Goal: Information Seeking & Learning: Learn about a topic

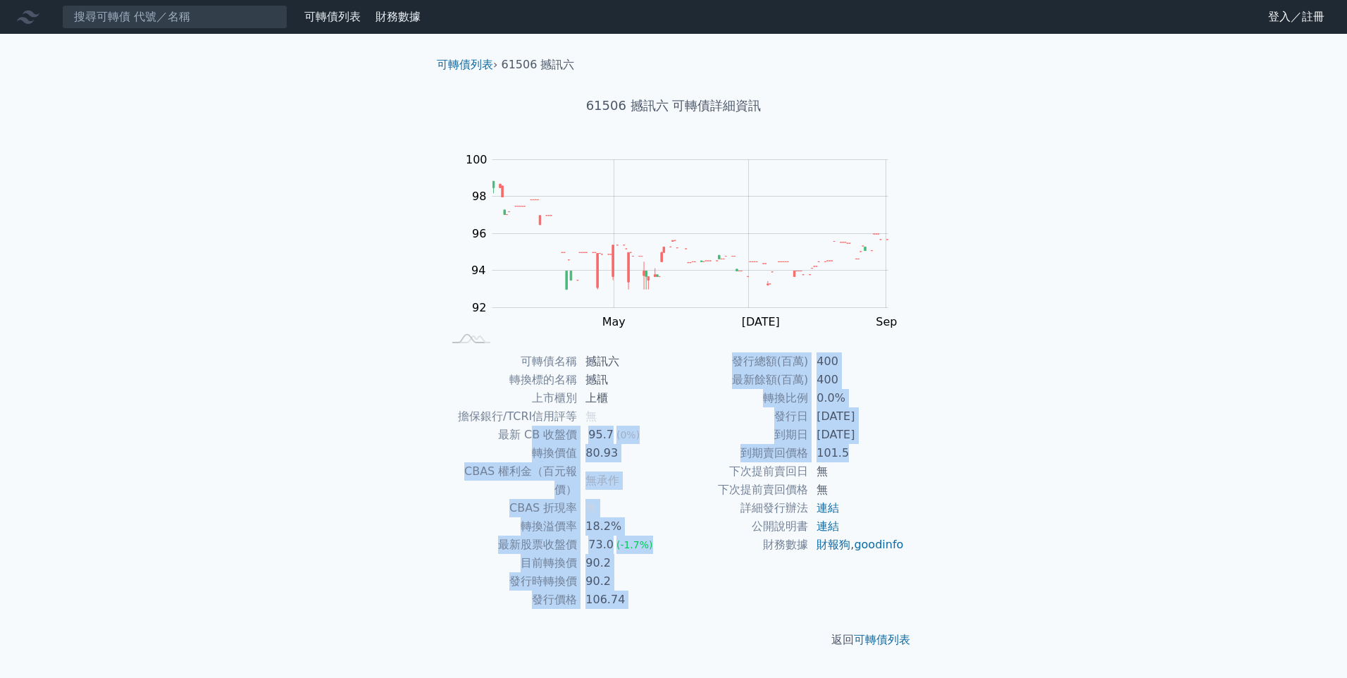
drag, startPoint x: 537, startPoint y: 436, endPoint x: 871, endPoint y: 447, distance: 334.8
click at [871, 447] on div "可轉債名稱 撼訊六 轉換標的名稱 撼訊 上市櫃別 上櫃 擔保銀行/TCRI信用評等 無 最新 CB 收盤價 95.7 (0%) 轉換價值 80.93 CBAS…" at bounding box center [674, 480] width 496 height 256
click at [880, 435] on td "[DATE]" at bounding box center [856, 435] width 97 height 18
click at [880, 434] on td "[DATE]" at bounding box center [856, 435] width 97 height 18
click at [881, 426] on td "[DATE]" at bounding box center [856, 435] width 97 height 18
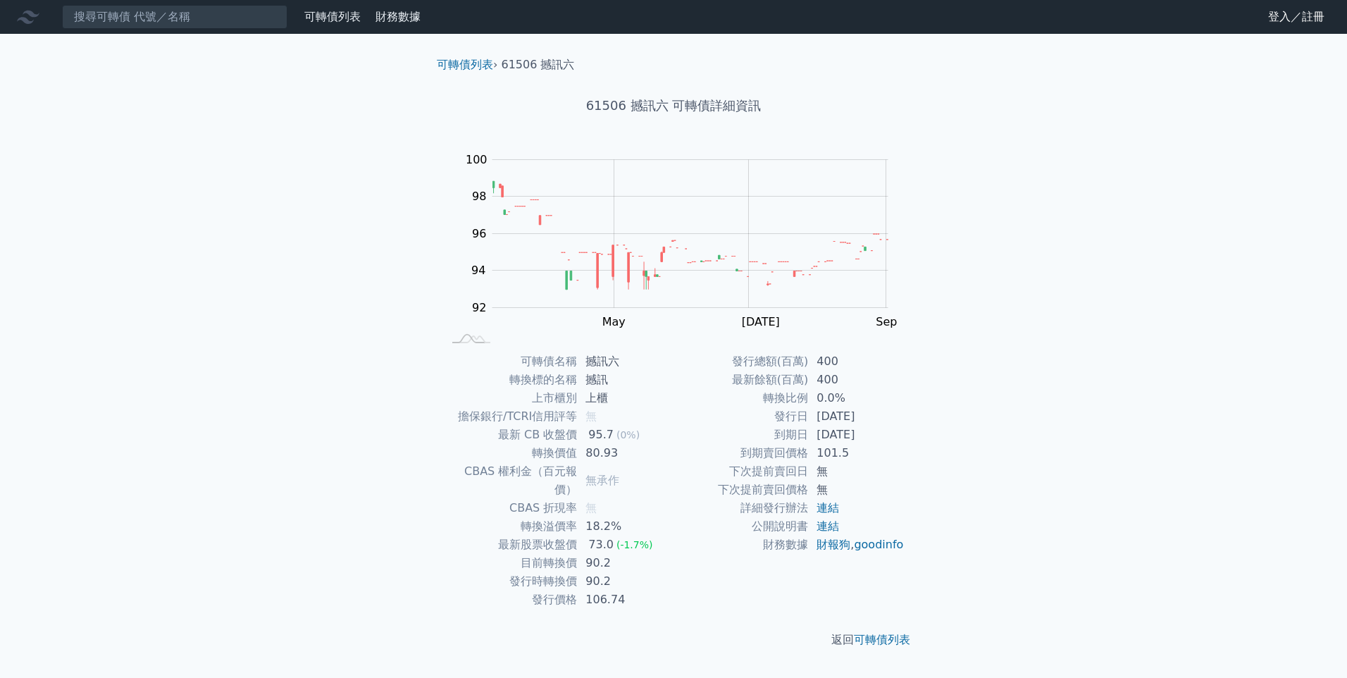
drag, startPoint x: 878, startPoint y: 442, endPoint x: 517, endPoint y: 460, distance: 361.1
click at [517, 460] on div "可轉債名稱 撼訊六 轉換標的名稱 撼訊 上市櫃別 上櫃 擔保銀行/TCRI信用評等 無 最新 CB 收盤價 95.7 (0%) 轉換價值 80.93 CBAS…" at bounding box center [674, 480] width 496 height 256
click at [517, 460] on td "轉換價值" at bounding box center [509, 453] width 135 height 18
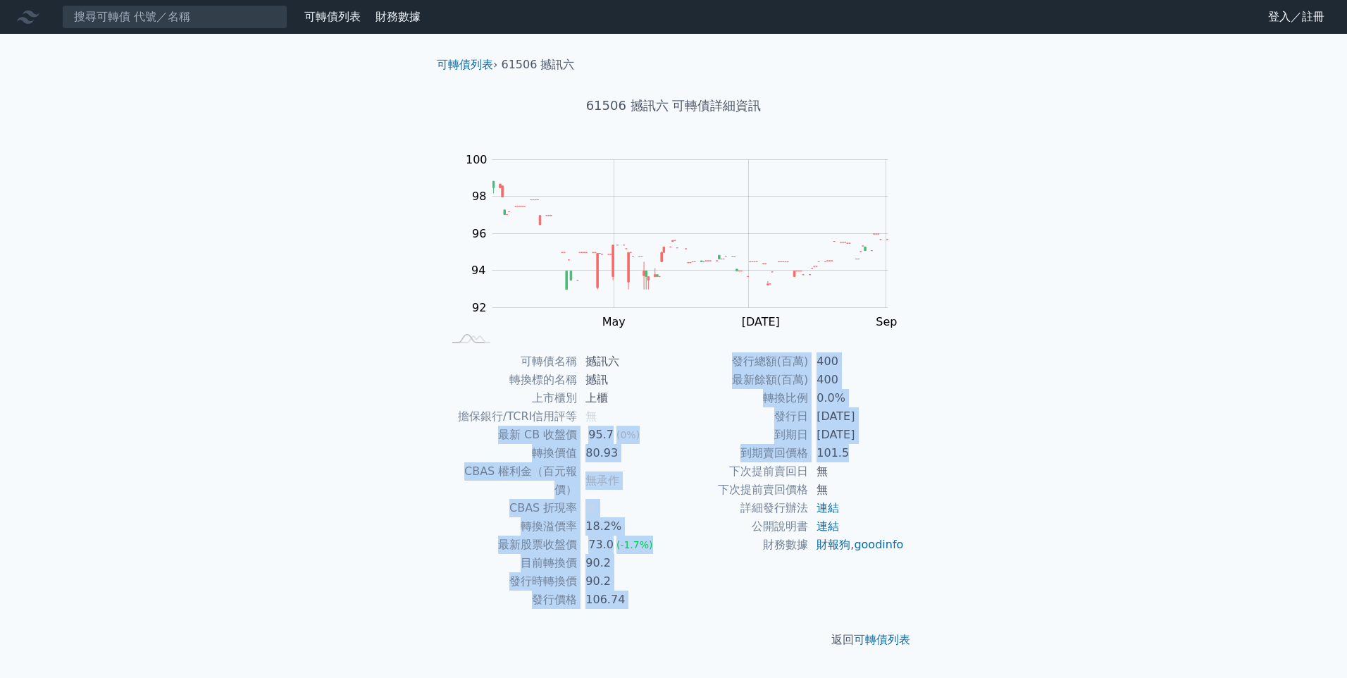
drag, startPoint x: 490, startPoint y: 433, endPoint x: 861, endPoint y: 460, distance: 372.2
click at [861, 460] on div "可轉債名稱 撼訊六 轉換標的名稱 撼訊 上市櫃別 上櫃 擔保銀行/TCRI信用評等 無 最新 CB 收盤價 95.7 (0%) 轉換價值 80.93 CBAS…" at bounding box center [674, 480] width 496 height 256
click at [861, 460] on td "101.5" at bounding box center [856, 453] width 97 height 18
drag, startPoint x: 865, startPoint y: 456, endPoint x: 462, endPoint y: 437, distance: 403.4
click at [462, 437] on div "可轉債名稱 撼訊六 轉換標的名稱 撼訊 上市櫃別 上櫃 擔保銀行/TCRI信用評等 無 最新 CB 收盤價 95.7 (0%) 轉換價值 80.93 CBAS…" at bounding box center [674, 480] width 496 height 256
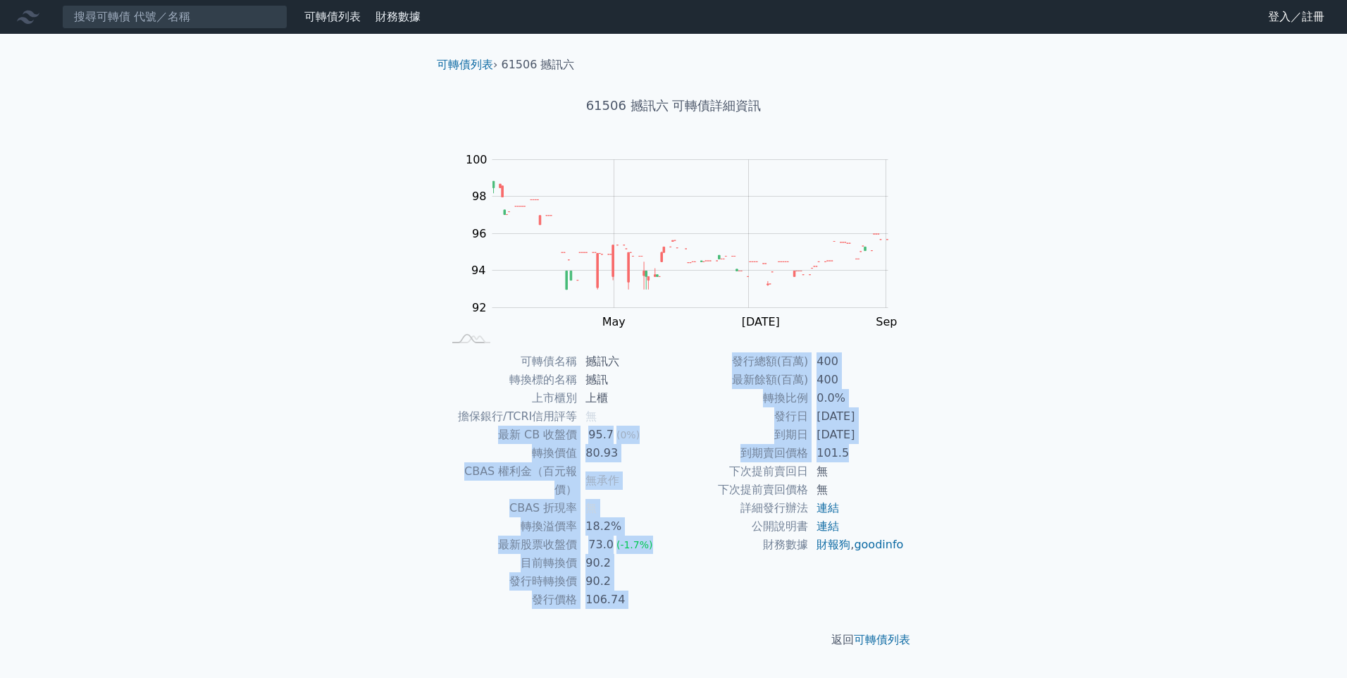
click at [462, 437] on td "最新 CB 收盤價" at bounding box center [509, 435] width 135 height 18
drag, startPoint x: 502, startPoint y: 446, endPoint x: 854, endPoint y: 451, distance: 352.3
click at [854, 451] on div "可轉債名稱 撼訊六 轉換標的名稱 撼訊 上市櫃別 上櫃 擔保銀行/TCRI信用評等 無 最新 CB 收盤價 95.7 (0%) 轉換價值 80.93 CBAS…" at bounding box center [674, 480] width 496 height 256
click at [854, 451] on td "101.5" at bounding box center [856, 453] width 97 height 18
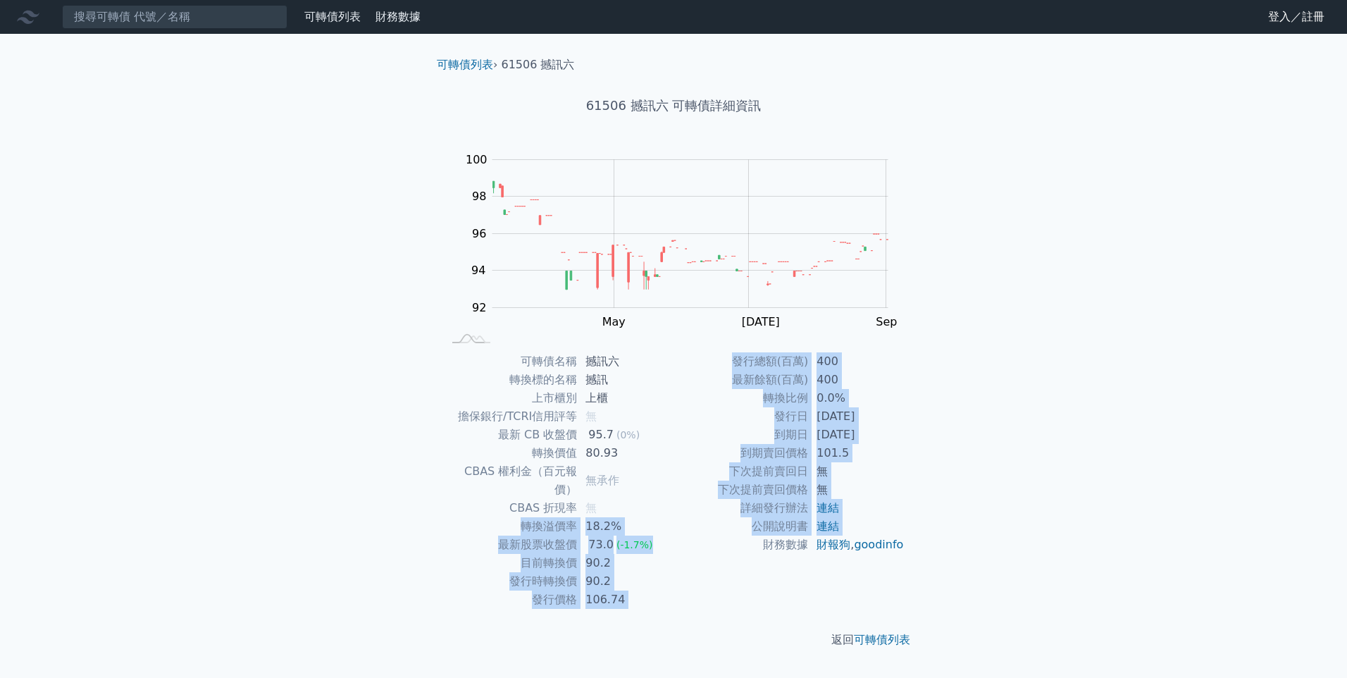
drag, startPoint x: 692, startPoint y: 564, endPoint x: 457, endPoint y: 508, distance: 241.8
click at [457, 508] on div "可轉債名稱 撼訊六 轉換標的名稱 撼訊 上市櫃別 上櫃 擔保銀行/TCRI信用評等 無 最新 CB 收盤價 95.7 (0%) 轉換價值 80.93 CBAS…" at bounding box center [674, 480] width 496 height 256
click at [457, 517] on td "轉換溢價率" at bounding box center [509, 526] width 135 height 18
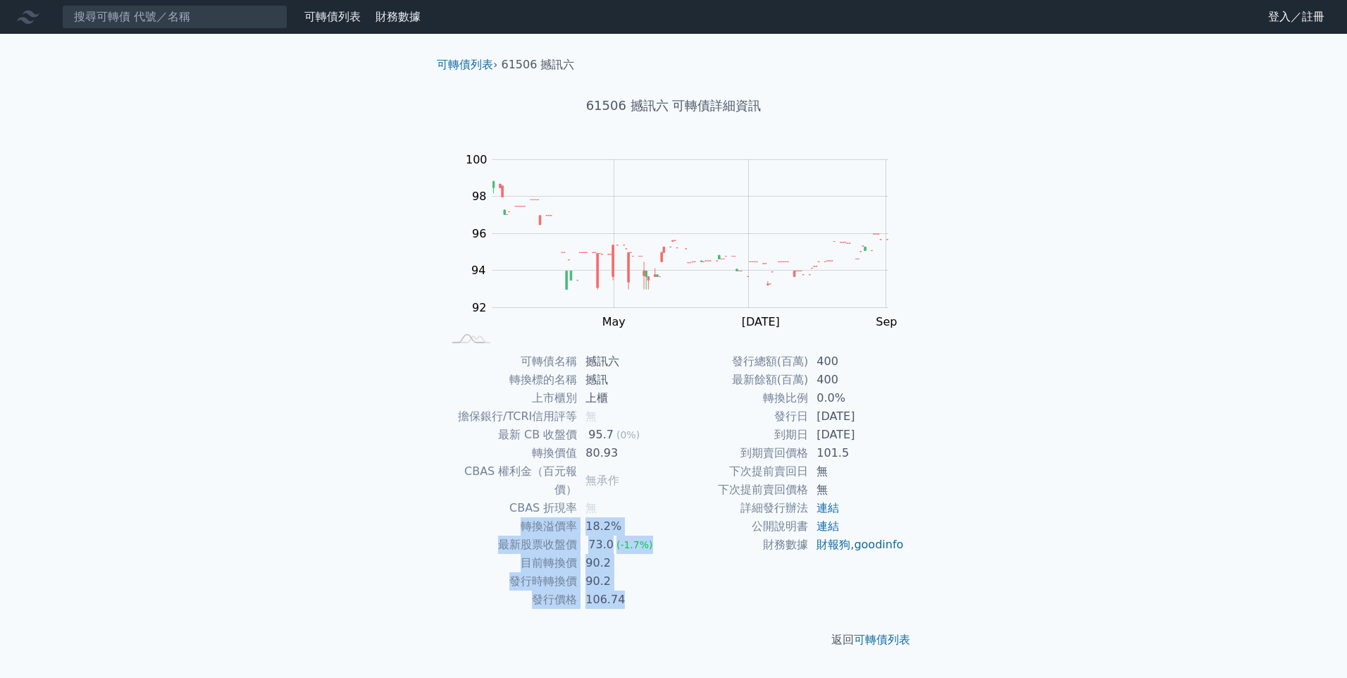
drag, startPoint x: 457, startPoint y: 508, endPoint x: 633, endPoint y: 588, distance: 192.9
click at [633, 588] on tbody "可轉債名稱 撼訊六 轉換標的名稱 撼訊 上市櫃別 上櫃 擔保銀行/TCRI信用評等 無 最新 CB 收盤價 95.7 (0%) 轉換價值 80.93 CBAS…" at bounding box center [557, 480] width 231 height 256
click at [633, 590] on td "106.74" at bounding box center [625, 599] width 97 height 18
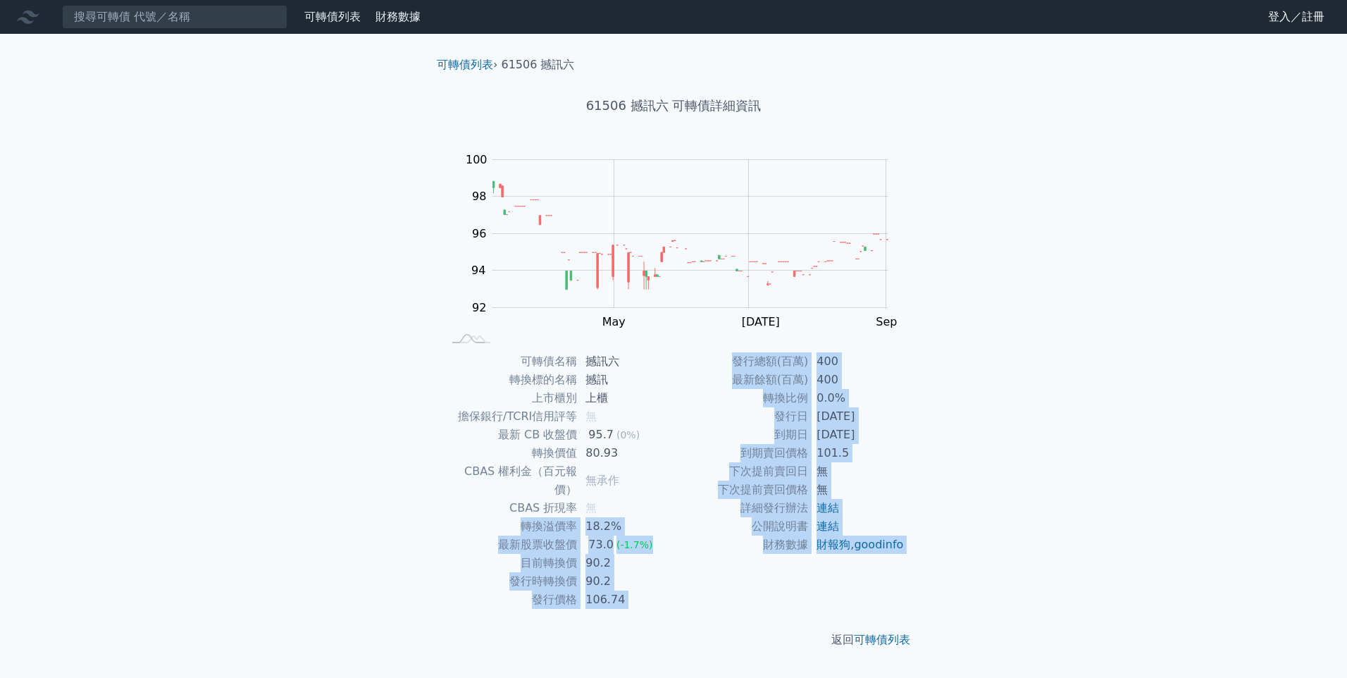
drag, startPoint x: 636, startPoint y: 591, endPoint x: 461, endPoint y: 506, distance: 195.0
click at [461, 506] on div "可轉債列表 › 61506 撼訊六 61506 撼訊六 可轉債詳細資訊 Zoom Out 100 90 91 92 93 94 95 96 102 98 10…" at bounding box center [674, 352] width 496 height 637
click at [461, 517] on td "轉換溢價率" at bounding box center [509, 526] width 135 height 18
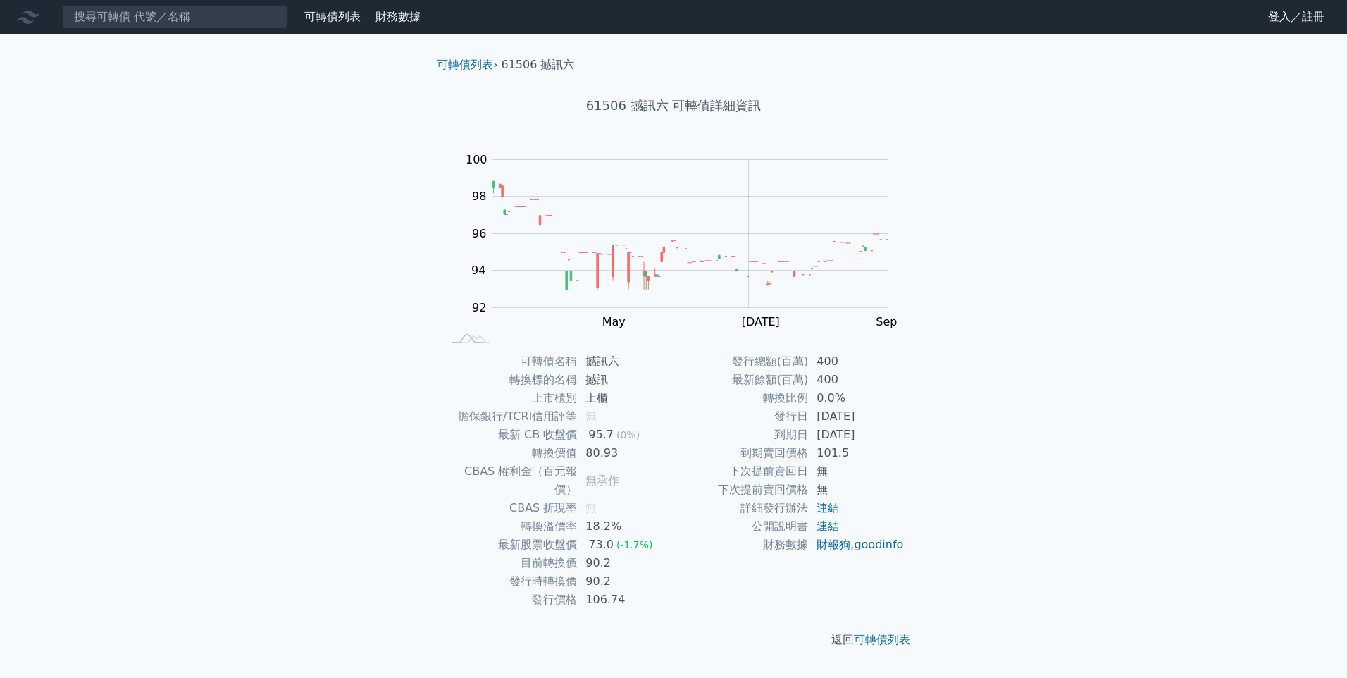
click at [278, 406] on div "可轉債列表 財務數據 可轉債列表 財務數據 登入／註冊 登入／註冊 可轉債列表 › 61506 撼訊六 61506 撼訊六 可轉債詳細資訊 Zoom Out …" at bounding box center [673, 339] width 1347 height 678
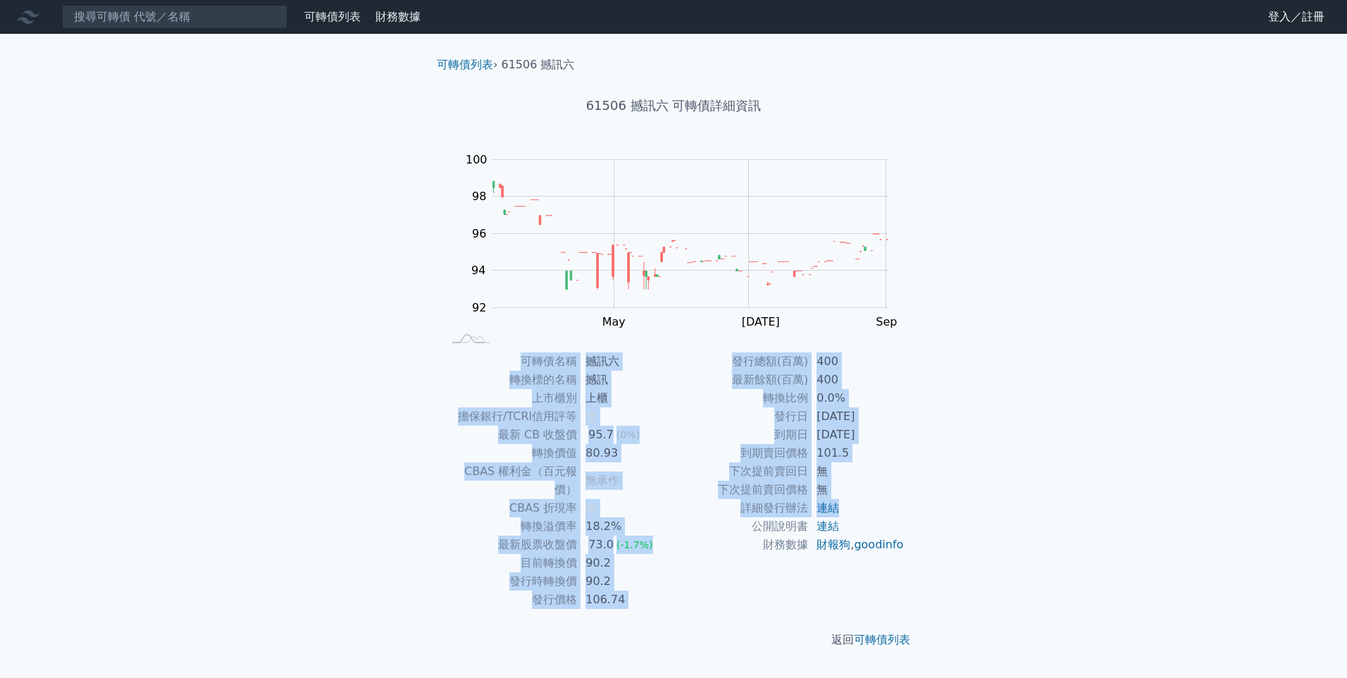
drag, startPoint x: 430, startPoint y: 459, endPoint x: 866, endPoint y: 504, distance: 438.3
click at [866, 504] on div "可轉債名稱 撼訊六 轉換標的名稱 撼訊 上市櫃別 上櫃 擔保銀行/TCRI信用評等 無 最新 CB 收盤價 95.7 (0%) 轉換價值 80.93 CBAS…" at bounding box center [674, 480] width 496 height 256
click at [869, 504] on td "連結" at bounding box center [856, 508] width 97 height 18
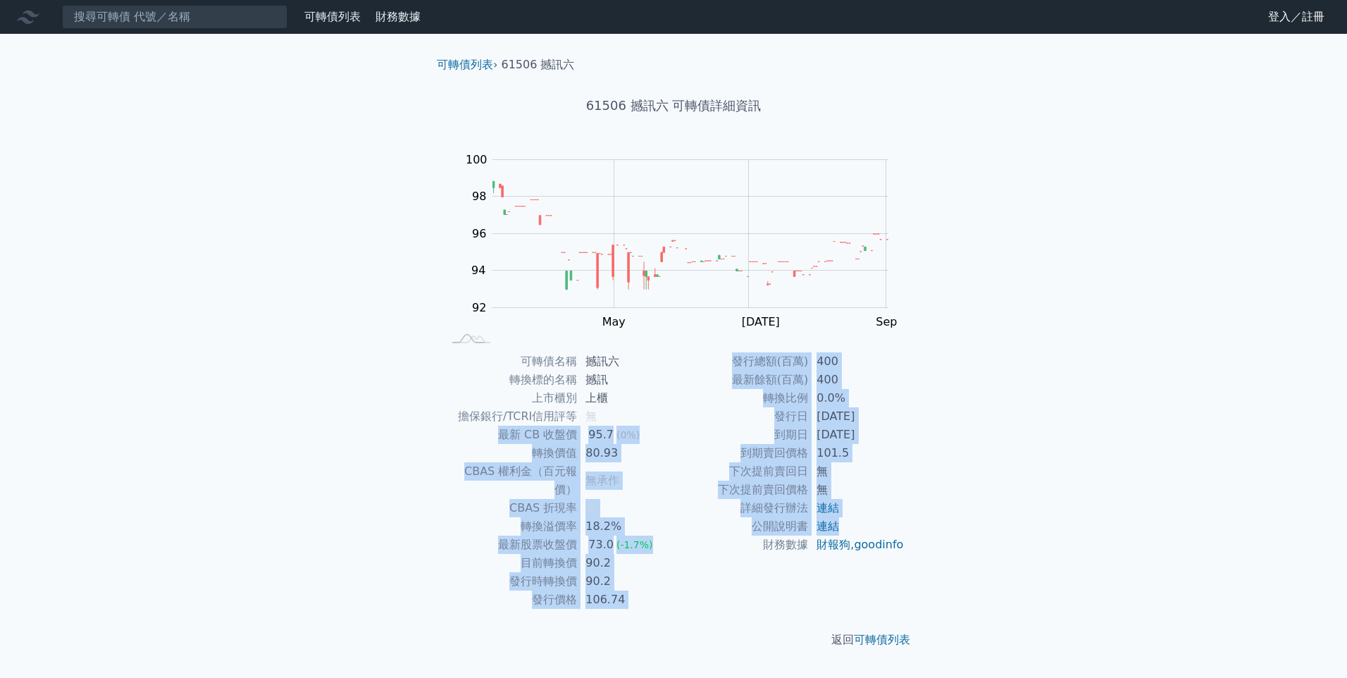
drag, startPoint x: 891, startPoint y: 522, endPoint x: 457, endPoint y: 438, distance: 442.0
click at [463, 439] on div "可轉債名稱 撼訊六 轉換標的名稱 撼訊 上市櫃別 上櫃 擔保銀行/TCRI信用評等 無 最新 CB 收盤價 95.7 (0%) 轉換價值 80.93 CBAS…" at bounding box center [674, 480] width 496 height 256
click at [457, 438] on td "最新 CB 收盤價" at bounding box center [509, 435] width 135 height 18
drag, startPoint x: 518, startPoint y: 440, endPoint x: 906, endPoint y: 512, distance: 394.1
click at [904, 511] on div "可轉債名稱 撼訊六 轉換標的名稱 撼訊 上市櫃別 上櫃 擔保銀行/TCRI信用評等 無 最新 CB 收盤價 95.7 (0%) 轉換價值 80.93 CBAS…" at bounding box center [674, 480] width 496 height 256
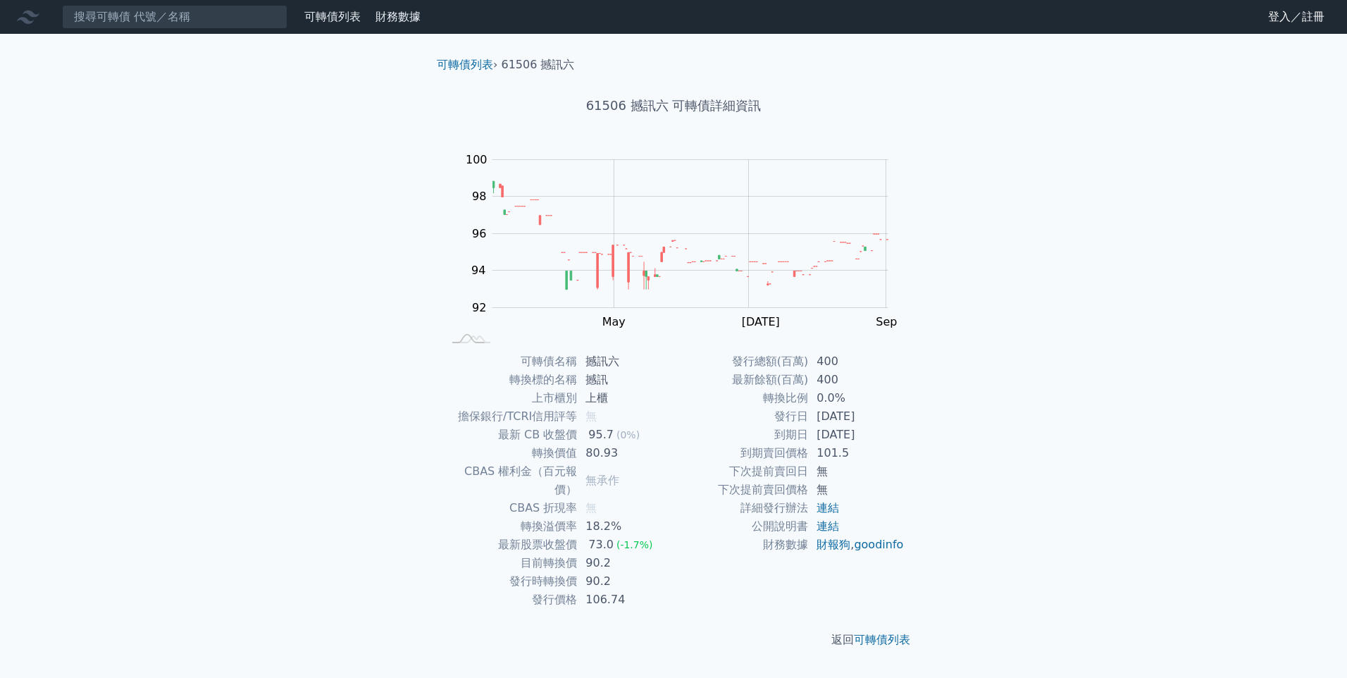
click at [907, 512] on div "可轉債名稱 撼訊六 轉換標的名稱 撼訊 上市櫃別 上櫃 擔保銀行/TCRI信用評等 無 最新 CB 收盤價 95.7 (0%) 轉換價值 80.93 CBAS…" at bounding box center [674, 480] width 496 height 256
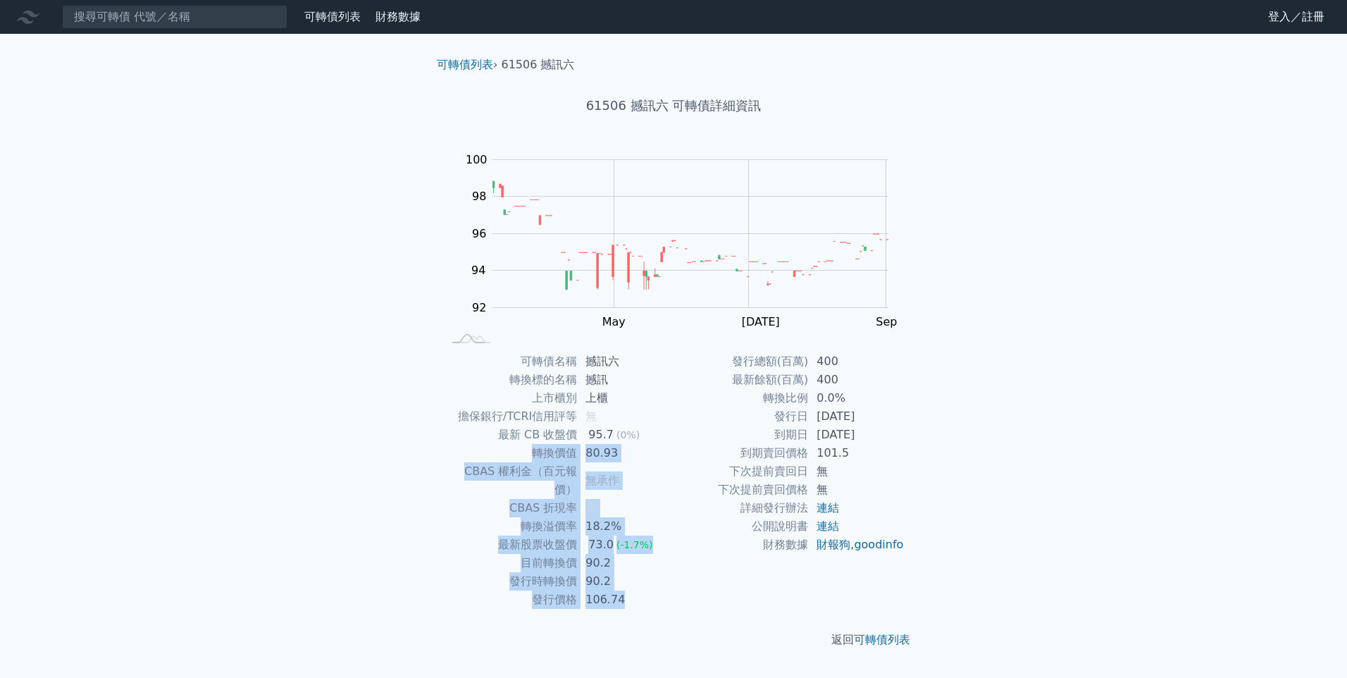
drag, startPoint x: 910, startPoint y: 514, endPoint x: 450, endPoint y: 448, distance: 464.7
click at [450, 448] on div "可轉債名稱 撼訊六 轉換標的名稱 撼訊 上市櫃別 上櫃 擔保銀行/TCRI信用評等 無 最新 CB 收盤價 95.7 (0%) 轉換價值 80.93 CBAS…" at bounding box center [674, 480] width 496 height 256
click at [450, 448] on td "轉換價值" at bounding box center [509, 453] width 135 height 18
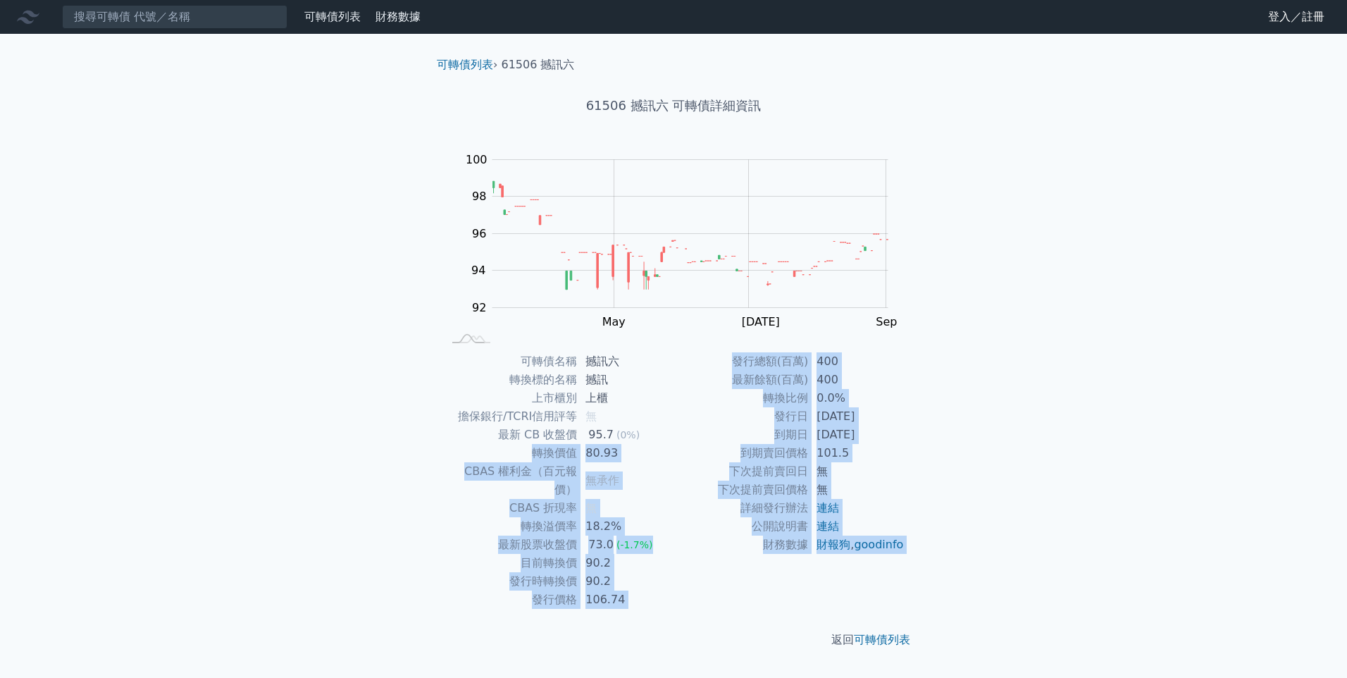
drag, startPoint x: 450, startPoint y: 448, endPoint x: 936, endPoint y: 580, distance: 503.1
click at [936, 580] on div "可轉債列表 › 61506 撼訊六 61506 撼訊六 可轉債詳細資訊 Zoom Out 100 90 91 92 93 94 95 96 102 98 10…" at bounding box center [673, 352] width 541 height 637
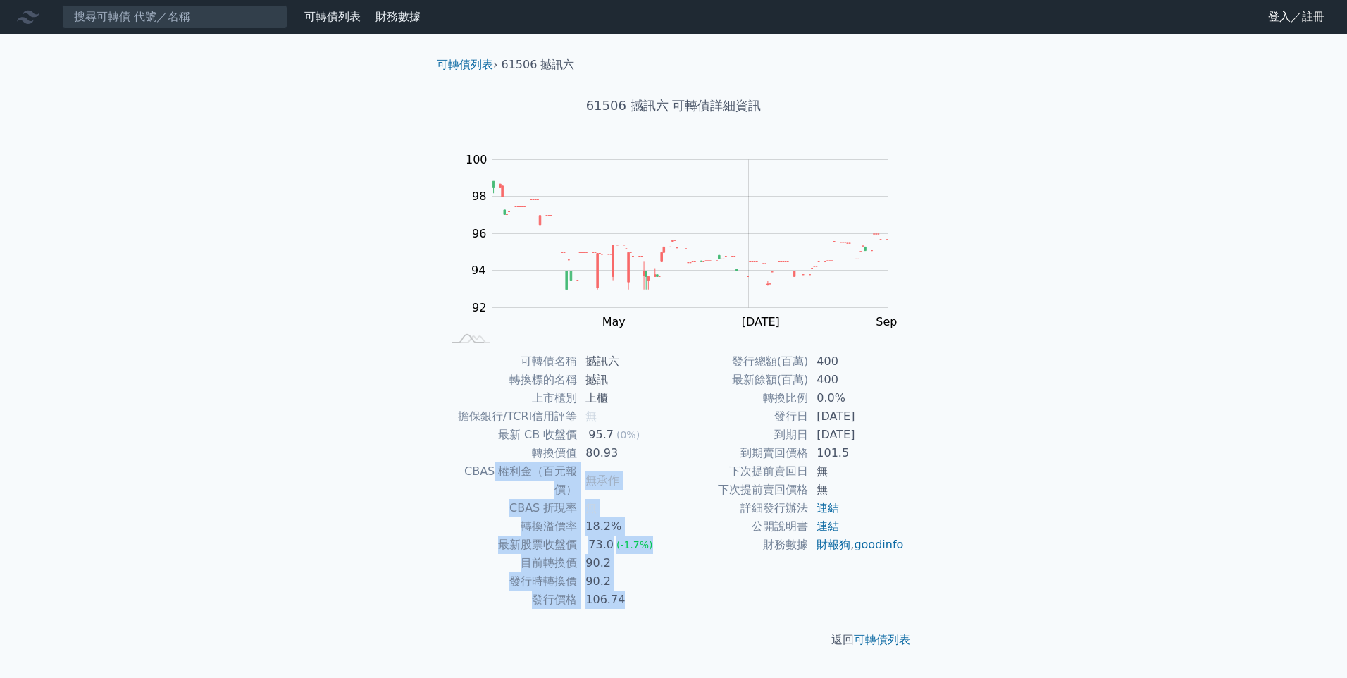
drag, startPoint x: 936, startPoint y: 583, endPoint x: 470, endPoint y: 466, distance: 480.1
click at [470, 466] on div "可轉債列表 › 61506 撼訊六 61506 撼訊六 可轉債詳細資訊 Zoom Out 100 90 91 92 93 94 95 96 102 98 10…" at bounding box center [673, 352] width 541 height 637
click at [470, 466] on td "CBAS 權利金（百元報價）" at bounding box center [509, 480] width 135 height 37
